Goal: Task Accomplishment & Management: Use online tool/utility

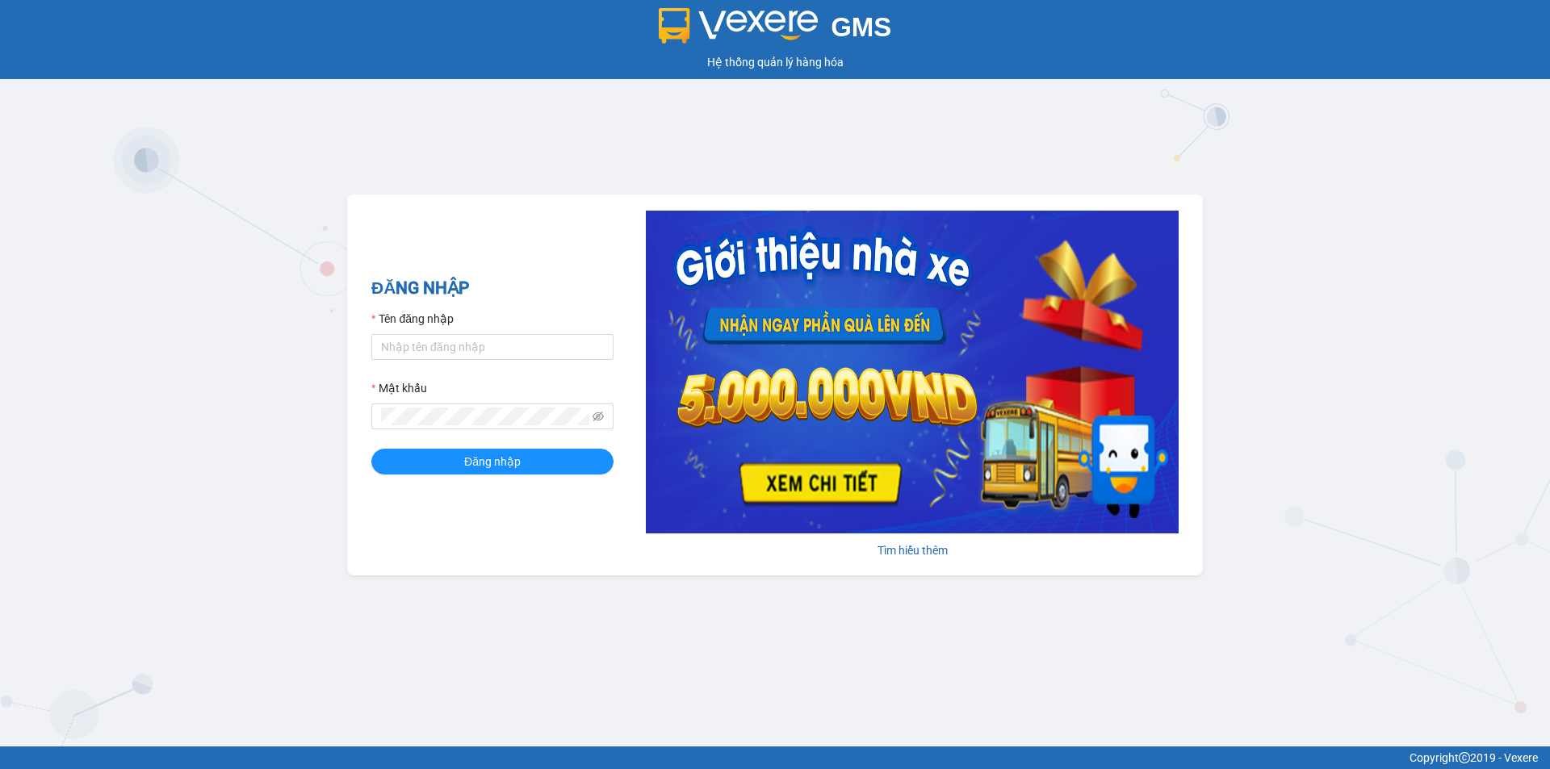
click at [466, 361] on form "Tên đăng nhập Mật khẩu Đăng nhập" at bounding box center [492, 392] width 242 height 165
click at [471, 346] on input "Tên đăng nhập" at bounding box center [492, 347] width 242 height 26
paste input "[PHONE_NUMBER]"
type input "0388646633"
click at [492, 327] on div "Tên đăng nhập" at bounding box center [492, 322] width 242 height 24
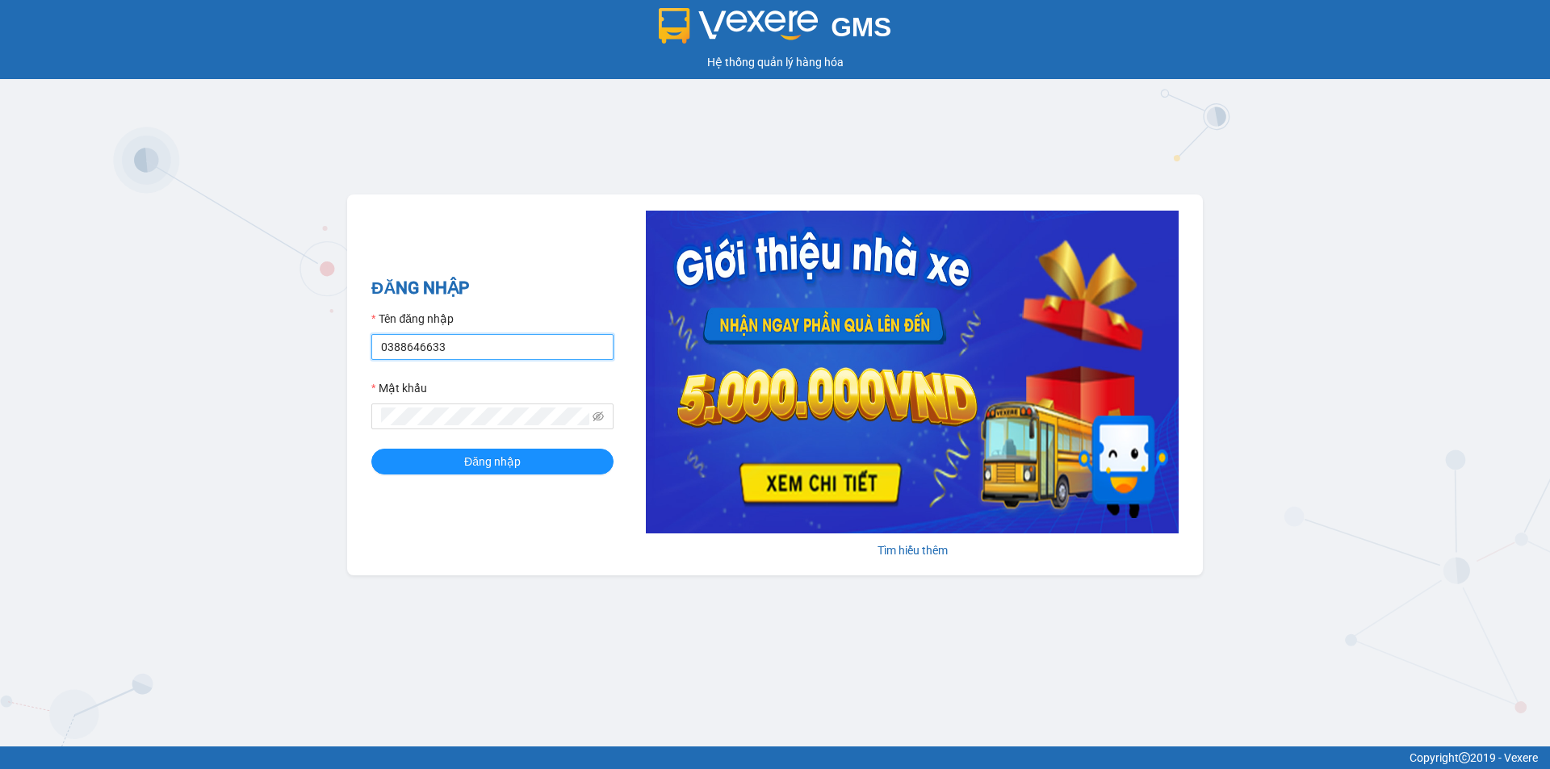
click at [484, 348] on input "0388646633" at bounding box center [492, 347] width 242 height 26
type input "kieuoanh.tankimchi"
click at [575, 285] on h2 "ĐĂNG NHẬP" at bounding box center [492, 288] width 242 height 27
click at [371, 449] on button "Đăng nhập" at bounding box center [492, 462] width 242 height 26
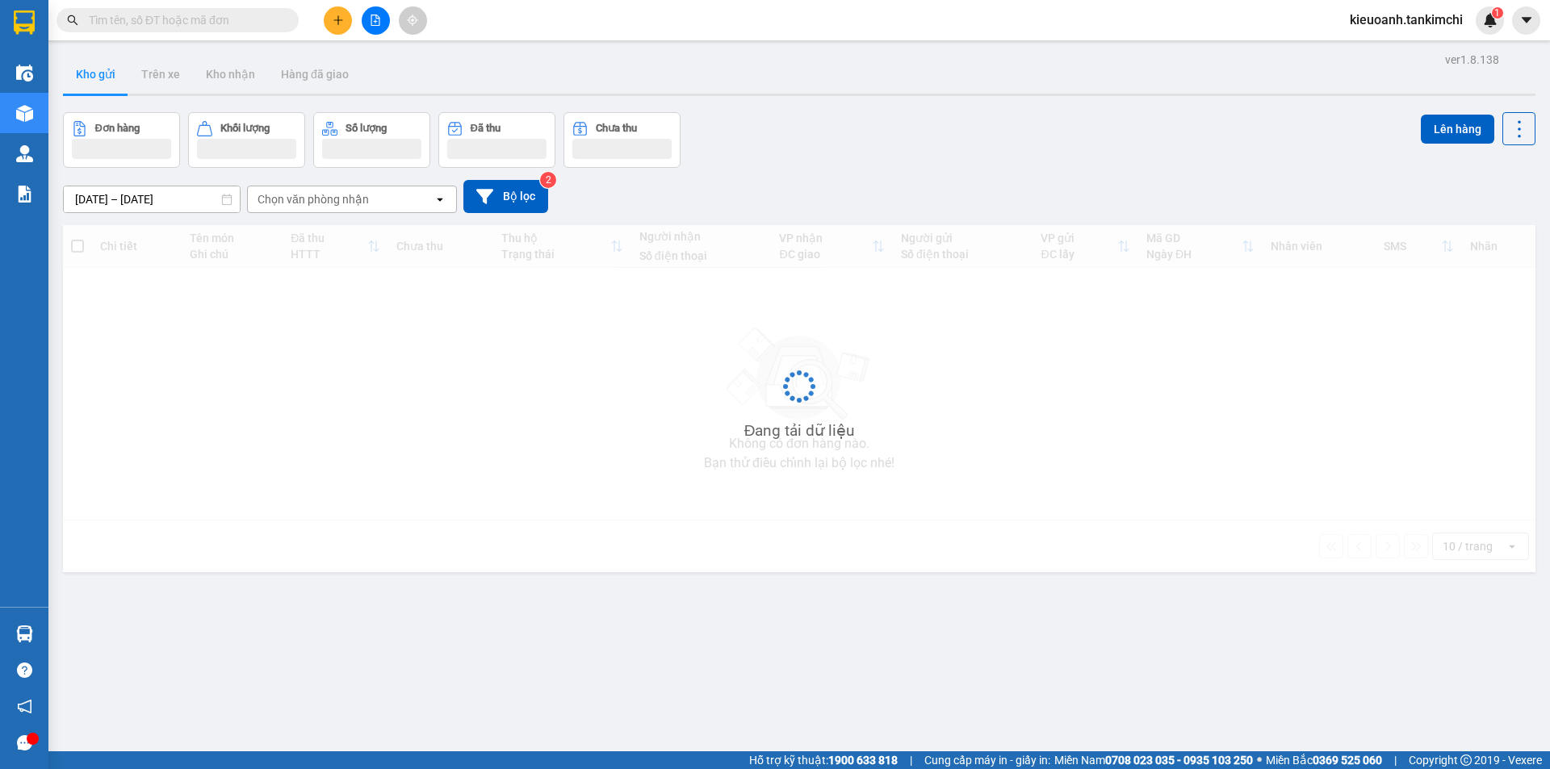
click at [184, 21] on input "text" at bounding box center [184, 20] width 190 height 18
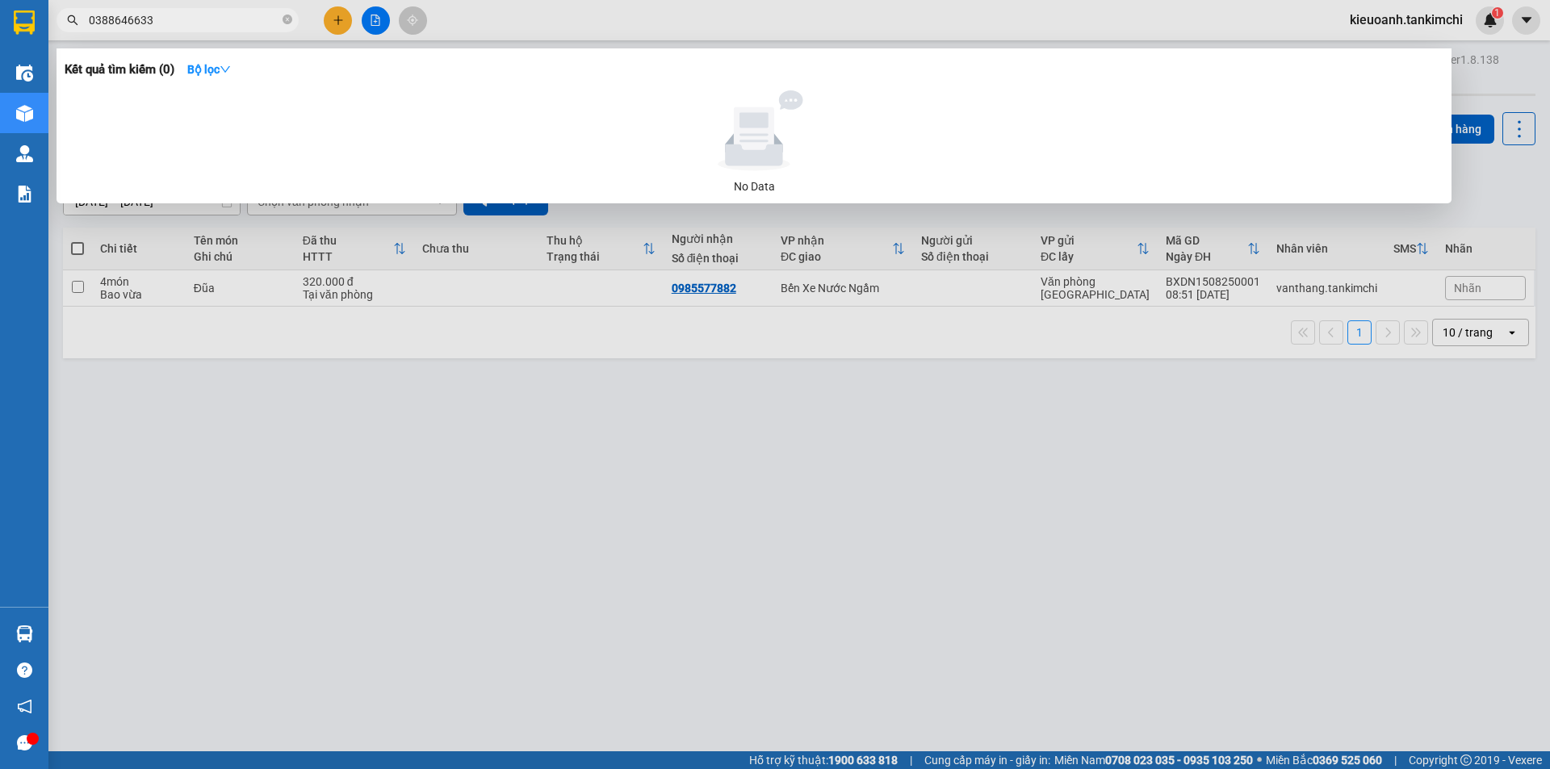
click at [188, 23] on input "0388646633" at bounding box center [184, 20] width 190 height 18
paste input "914.154.164"
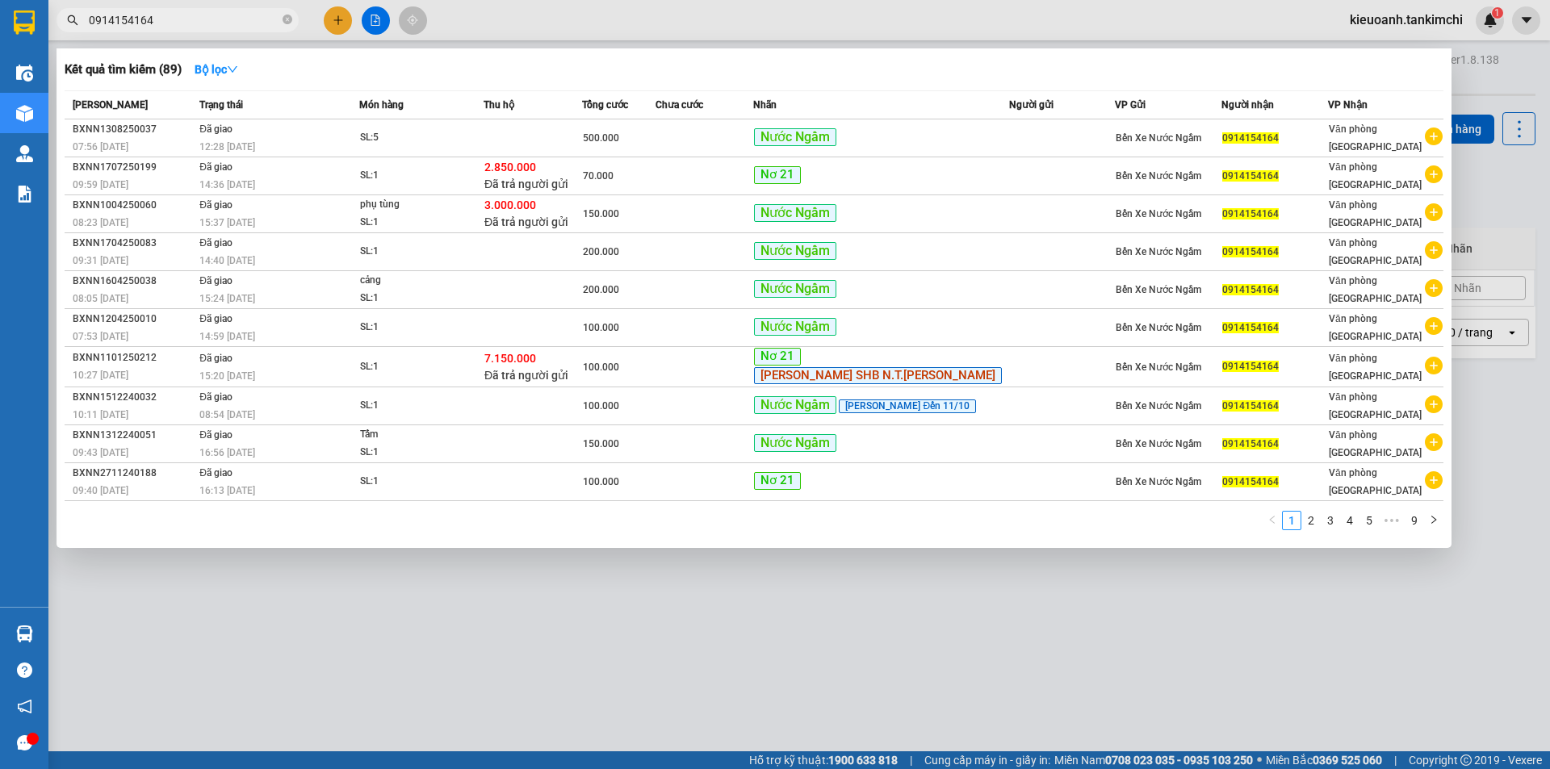
type input "0914154164"
click at [213, 6] on div at bounding box center [775, 384] width 1550 height 769
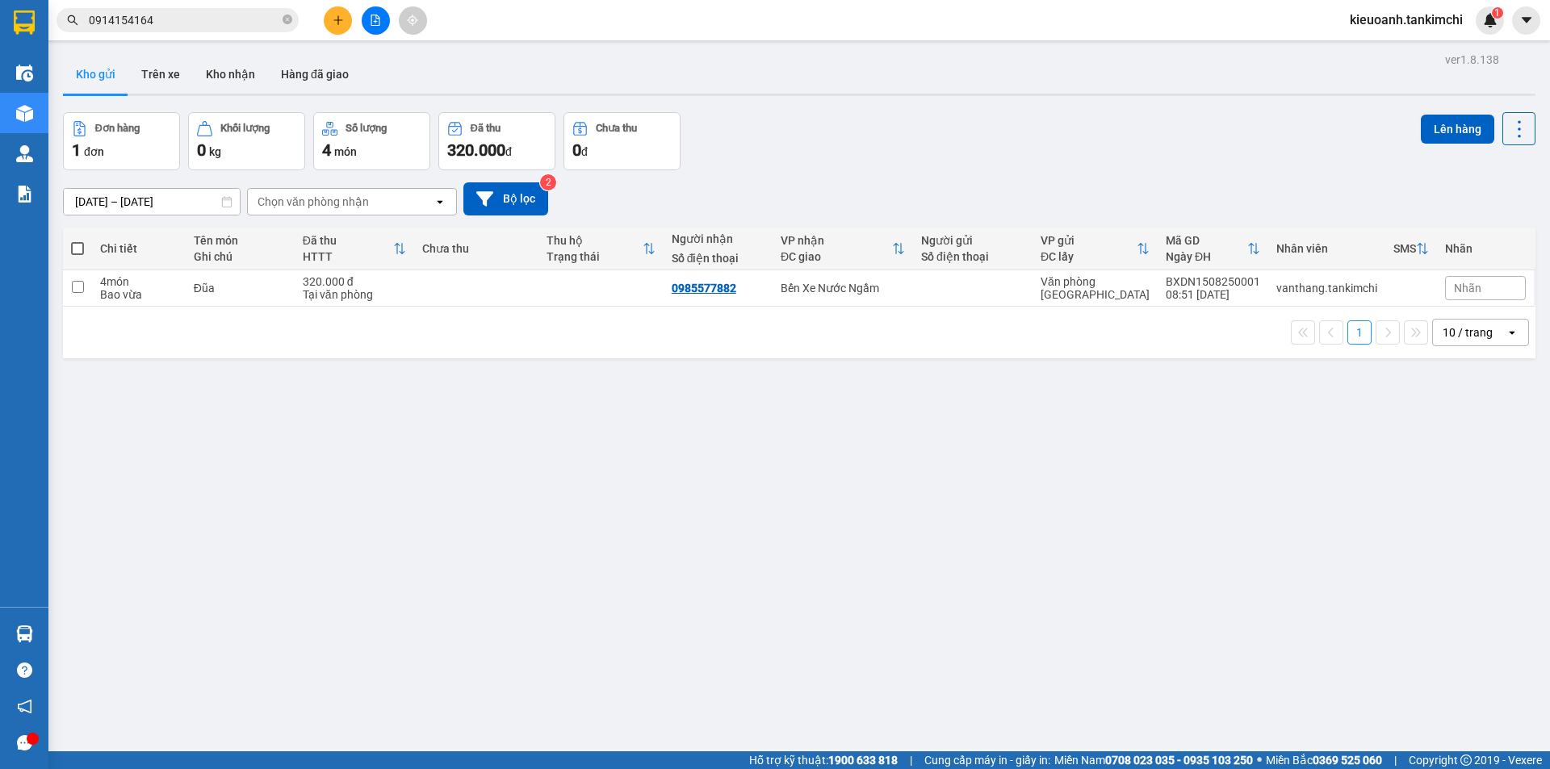
click at [211, 21] on input "0914154164" at bounding box center [184, 20] width 190 height 18
